Goal: Task Accomplishment & Management: Manage account settings

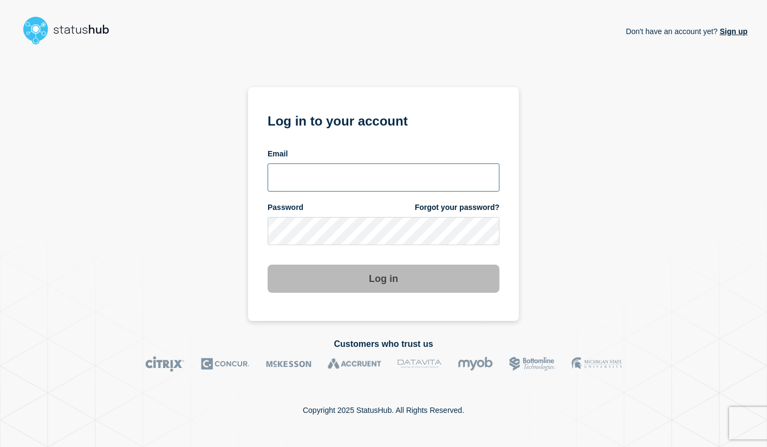
type input "[EMAIL_ADDRESS][DOMAIN_NAME]"
click at [401, 273] on button "Log in" at bounding box center [383, 279] width 232 height 28
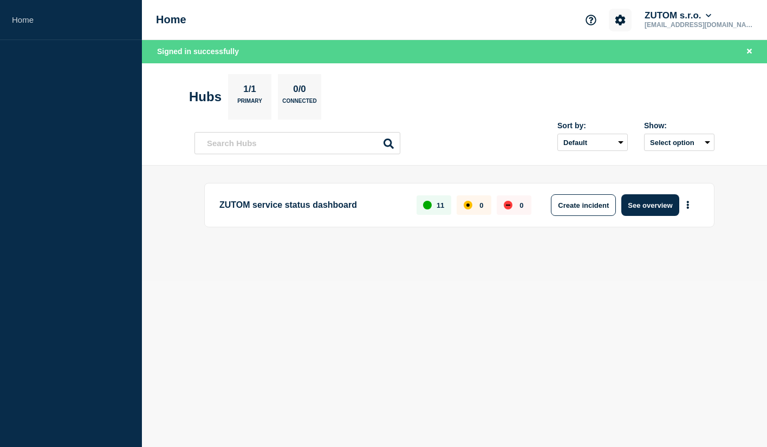
click at [625, 20] on icon "Account settings" at bounding box center [619, 20] width 11 height 11
click at [647, 94] on link "Billing" at bounding box center [642, 91] width 22 height 9
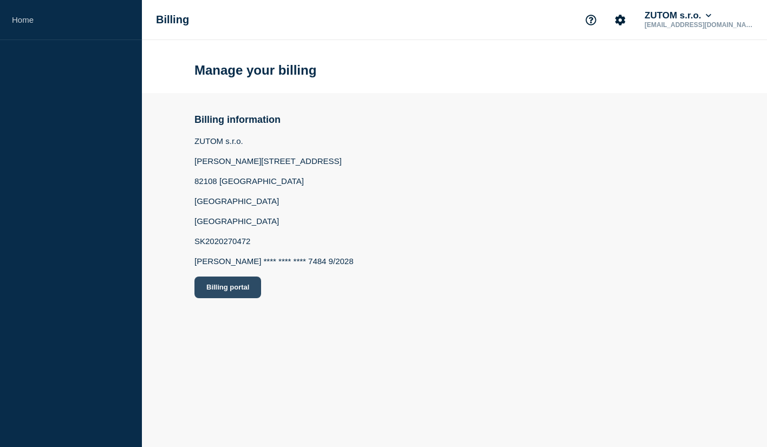
click at [246, 298] on button "Billing portal" at bounding box center [227, 288] width 67 height 22
click at [713, 16] on button "ZUTOM s.r.o." at bounding box center [677, 15] width 71 height 11
click at [710, 150] on button "Log out" at bounding box center [706, 145] width 27 height 9
